Goal: Find specific page/section: Find specific page/section

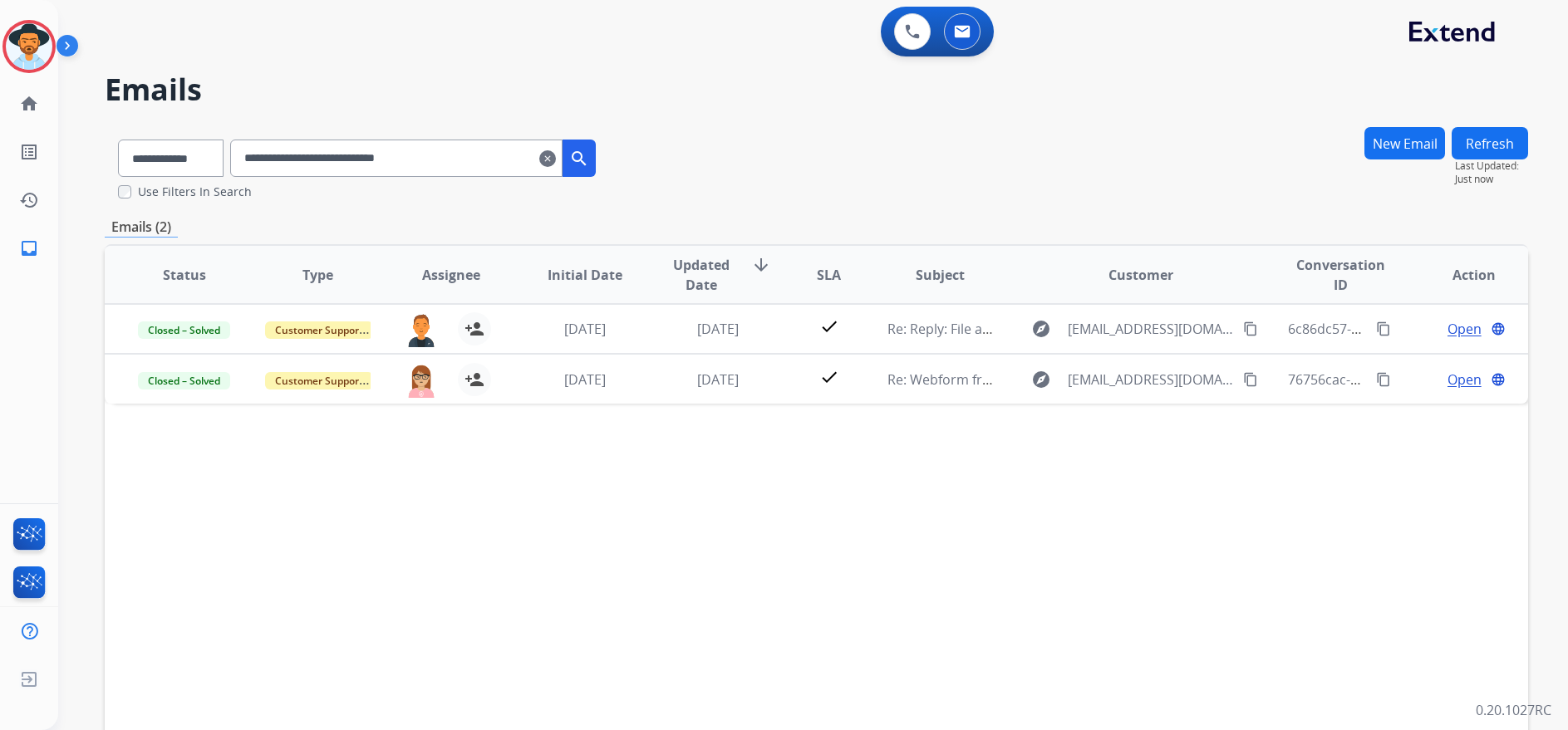
click at [556, 158] on mat-icon "clear" at bounding box center [547, 159] width 17 height 20
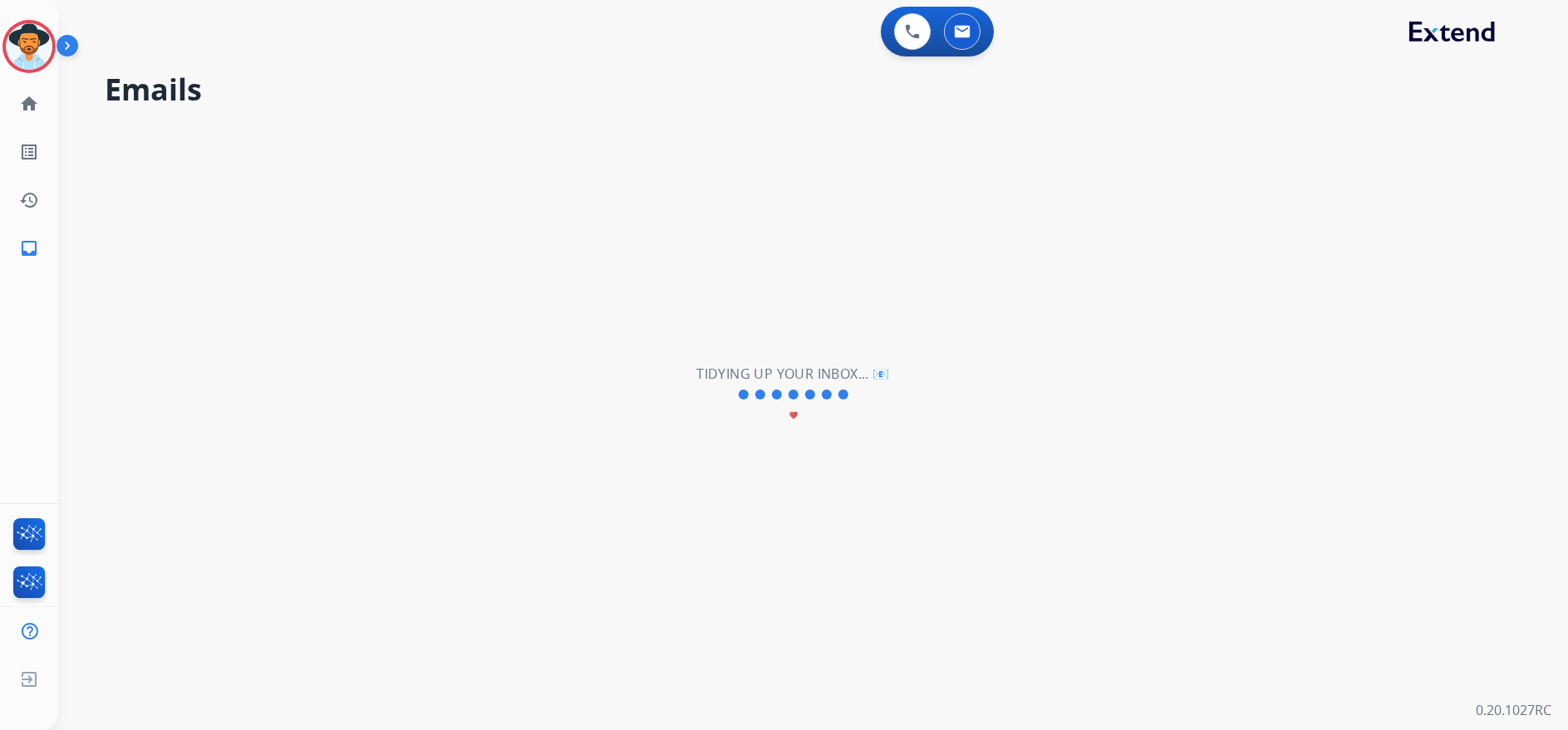
select select "**********"
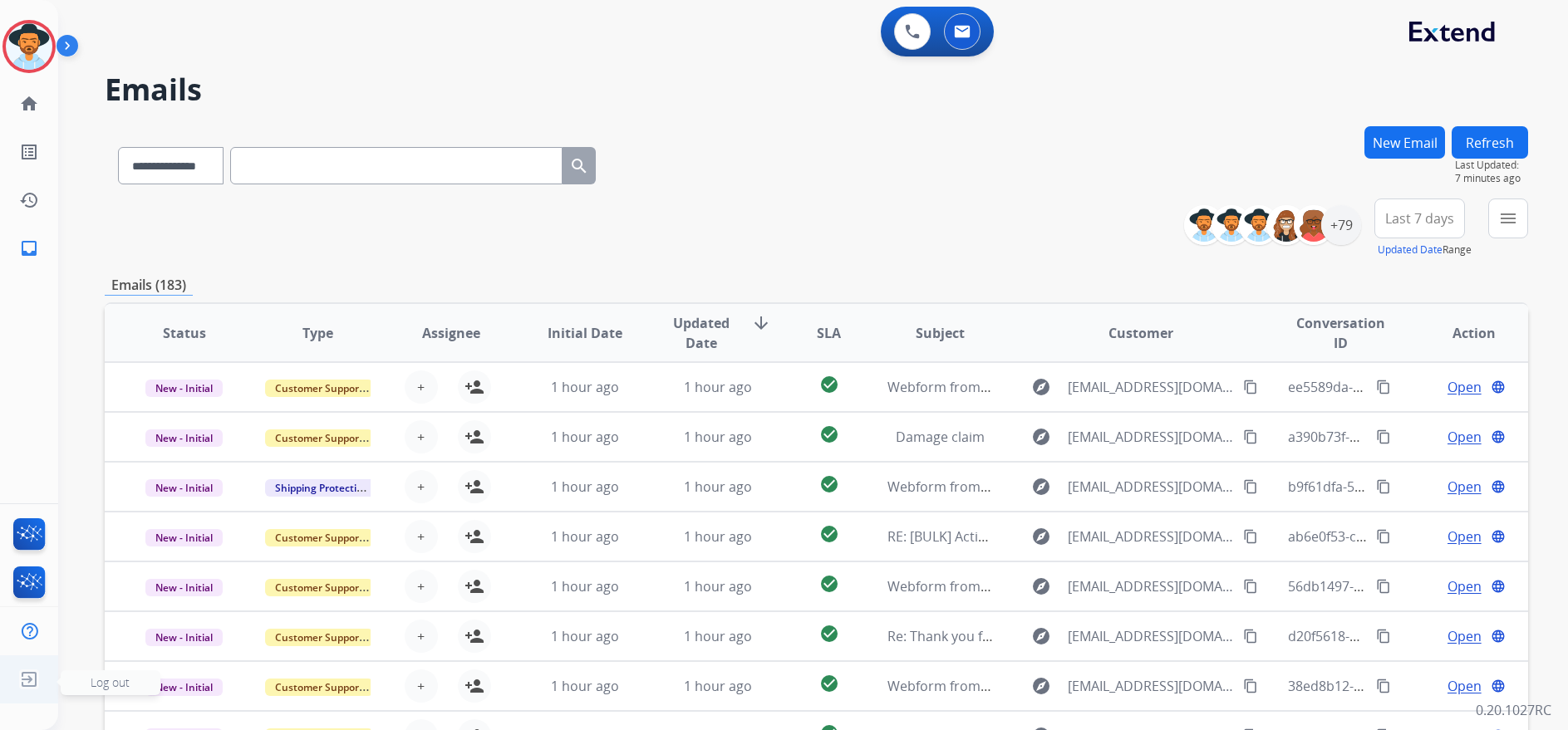
click at [16, 672] on img at bounding box center [29, 679] width 30 height 31
click at [27, 681] on img at bounding box center [29, 679] width 30 height 31
